Goal: Obtain resource: Obtain resource

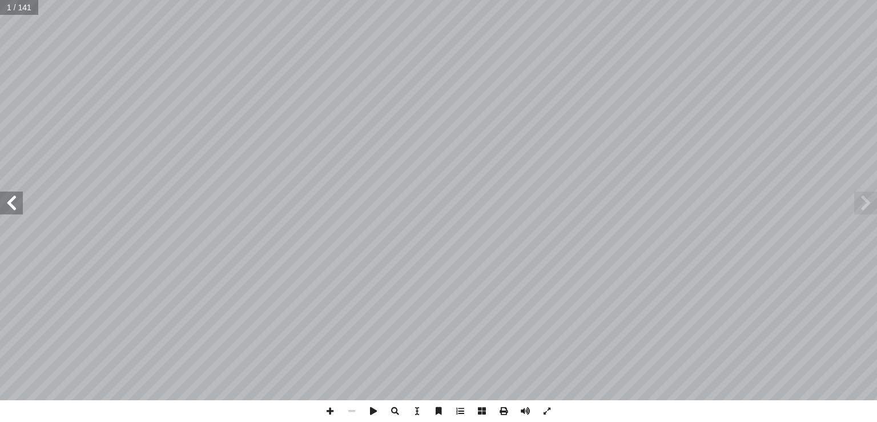
click at [10, 202] on span at bounding box center [11, 202] width 23 height 23
click at [461, 410] on span at bounding box center [461, 411] width 22 height 22
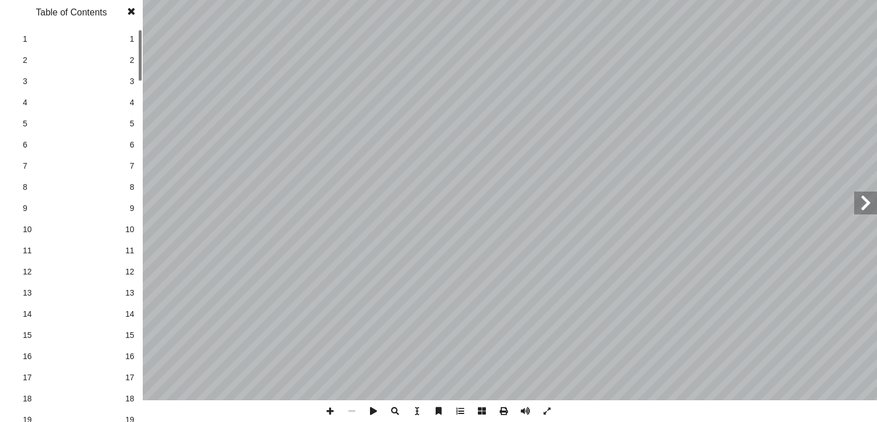
click at [461, 410] on span at bounding box center [461, 411] width 22 height 22
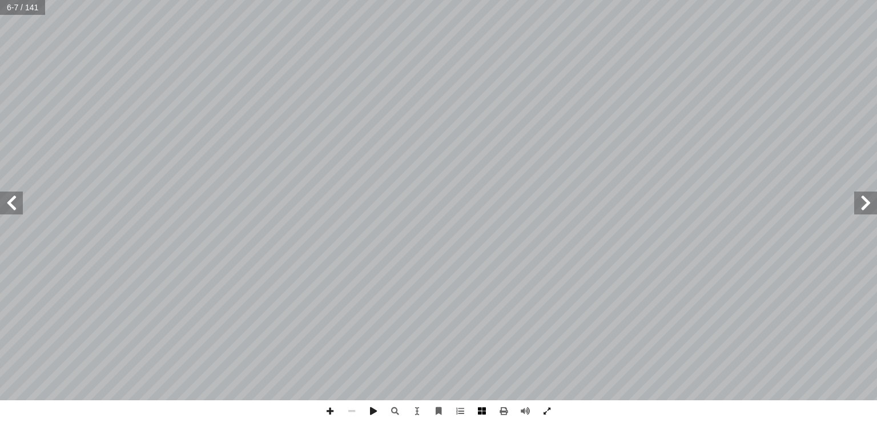
click at [483, 411] on span at bounding box center [482, 411] width 22 height 22
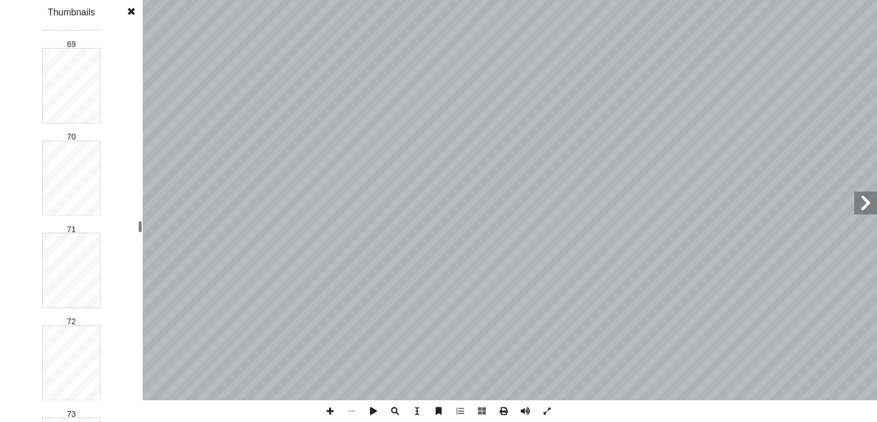
click at [160, 229] on div "٢ قادرين على: � ن يكونو أ لوحدة � � لطلبة في نهاية هذه � يتوقع من لتي تجمع بين …" at bounding box center [438, 211] width 877 height 422
click at [547, 411] on span at bounding box center [547, 411] width 22 height 22
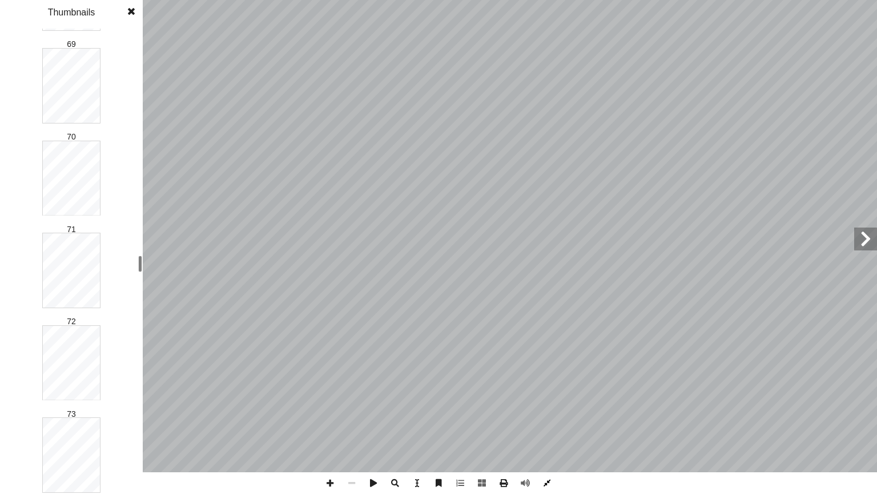
click at [546, 421] on span at bounding box center [547, 483] width 22 height 22
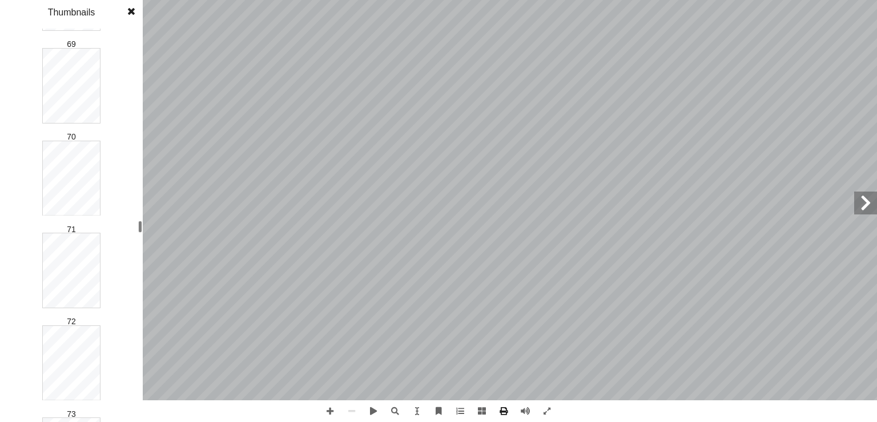
click at [130, 9] on span at bounding box center [131, 11] width 21 height 23
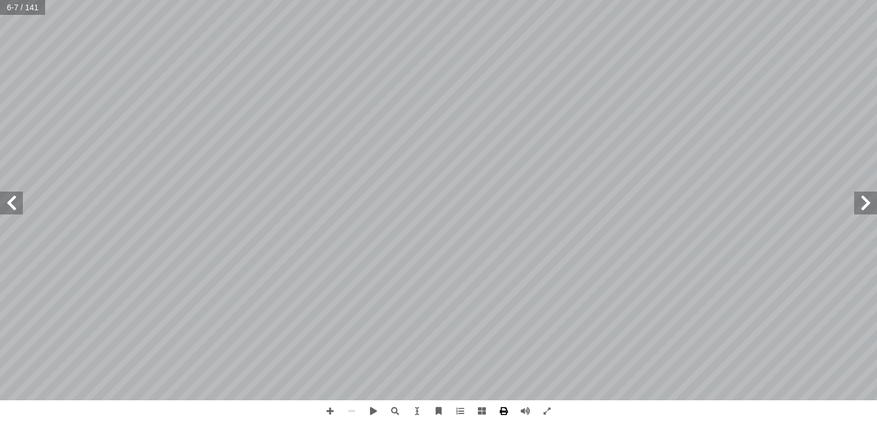
click at [503, 411] on span at bounding box center [504, 411] width 22 height 22
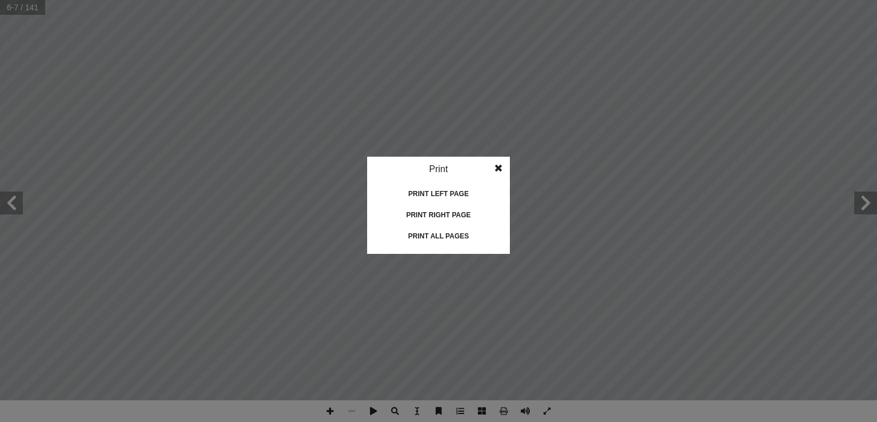
click at [436, 236] on div "Print all pages" at bounding box center [439, 236] width 114 height 18
